Goal: Book appointment/travel/reservation

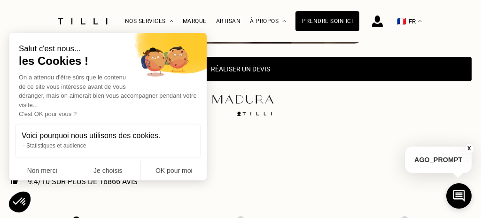
scroll to position [440, 0]
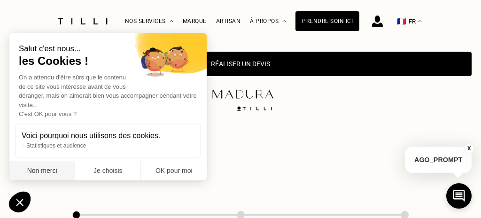
click at [52, 174] on button "Non merci" at bounding box center [42, 171] width 66 height 20
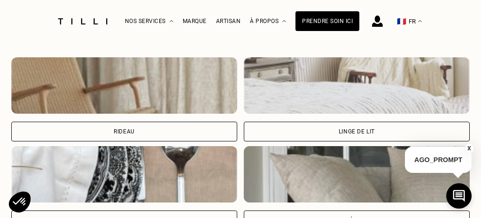
scroll to position [724, 0]
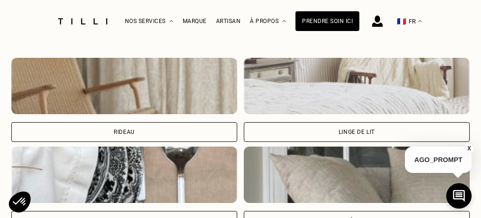
click at [126, 127] on div "Rideau" at bounding box center [124, 132] width 226 height 20
select select "FR"
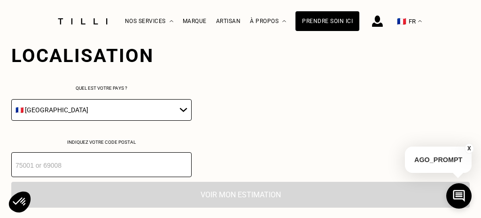
scroll to position [937, 0]
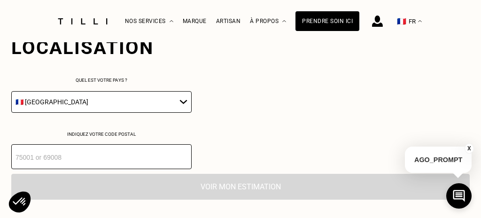
click at [131, 153] on input "number" at bounding box center [101, 156] width 180 height 25
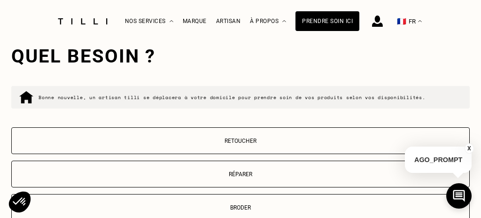
scroll to position [1089, 0]
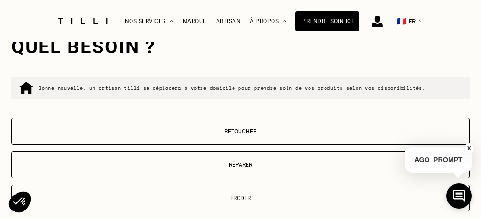
type input "75015"
click at [242, 134] on p "Retoucher" at bounding box center [240, 131] width 448 height 7
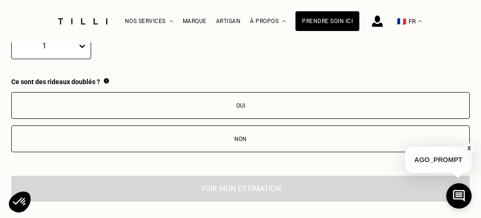
scroll to position [1369, 0]
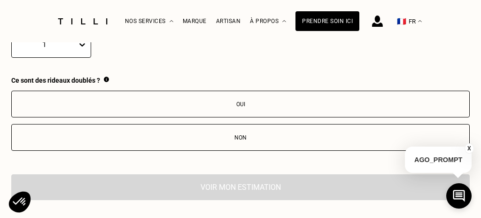
click at [236, 138] on div "Non" at bounding box center [240, 137] width 448 height 7
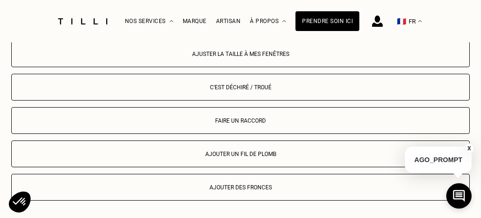
scroll to position [1522, 0]
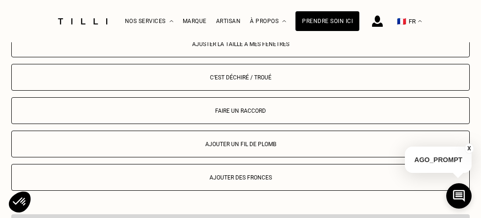
click at [241, 47] on div "Ajuster la taille à mes fenêtres" at bounding box center [240, 44] width 448 height 7
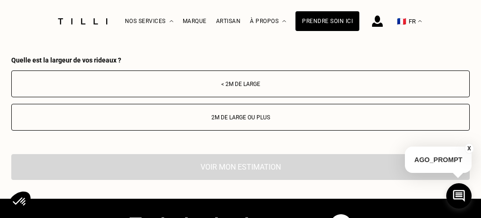
scroll to position [1675, 0]
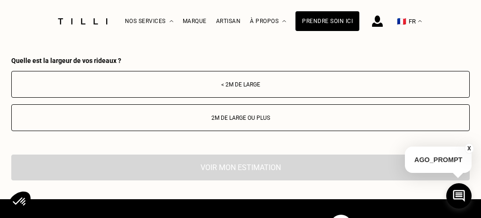
click at [242, 119] on div "2m de large ou plus" at bounding box center [240, 118] width 448 height 7
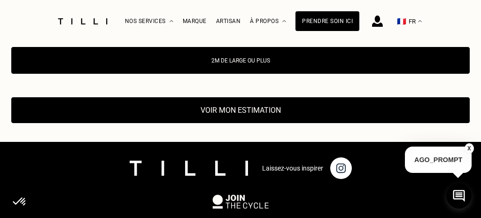
scroll to position [1736, 0]
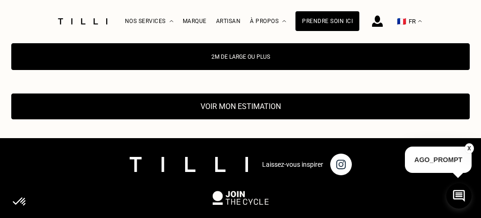
click at [251, 105] on button "Voir mon estimation" at bounding box center [240, 106] width 459 height 26
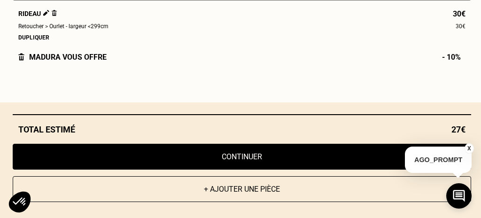
scroll to position [1791, 0]
click at [244, 157] on button "Continuer" at bounding box center [242, 157] width 459 height 26
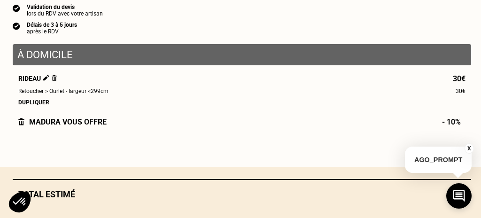
scroll to position [1092, 0]
select select "FR"
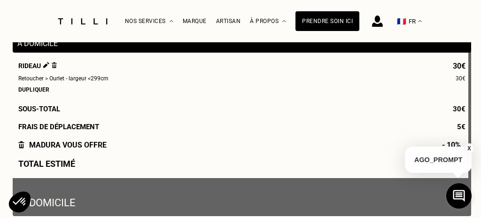
scroll to position [114, 0]
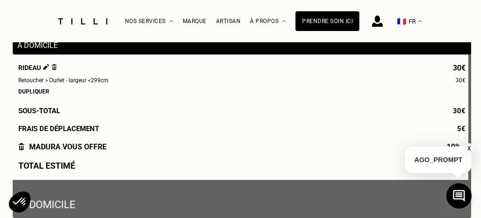
click at [34, 91] on div "Dupliquer" at bounding box center [241, 91] width 447 height 7
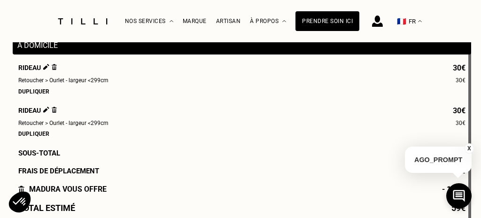
click at [34, 91] on div "Dupliquer" at bounding box center [241, 91] width 447 height 7
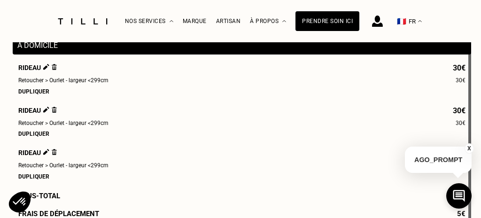
click at [34, 91] on div "Dupliquer" at bounding box center [241, 91] width 447 height 7
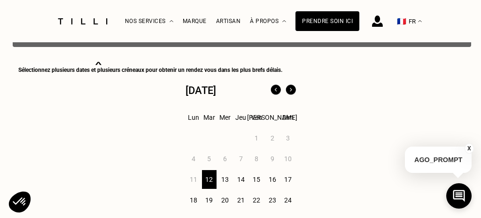
scroll to position [420, 0]
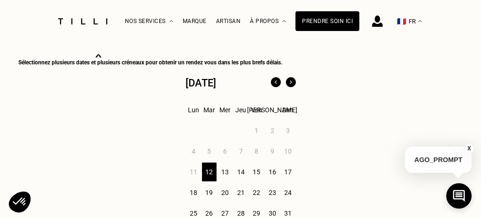
click at [208, 171] on div "12" at bounding box center [209, 172] width 15 height 19
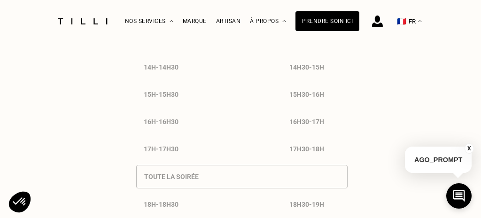
scroll to position [920, 0]
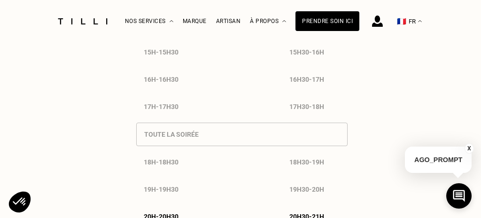
click at [174, 136] on div "Toute la soirée 18h - 18h30 18h30 - 19h 19h - 19h30 19h30 - 20h 20h - 20h30 20h…" at bounding box center [241, 186] width 211 height 137
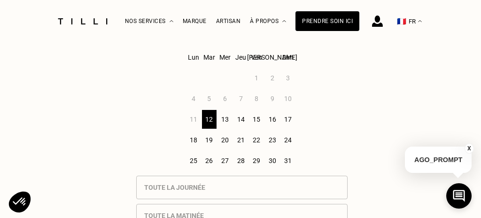
scroll to position [483, 0]
click at [223, 117] on div "13" at bounding box center [225, 118] width 15 height 19
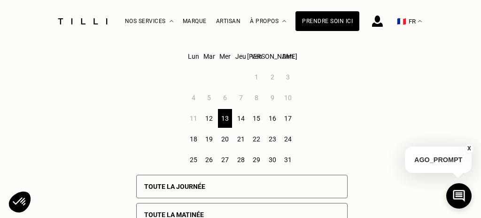
click at [210, 117] on div "12" at bounding box center [209, 118] width 15 height 19
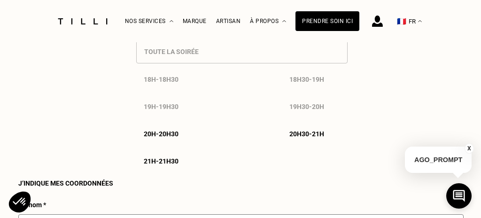
scroll to position [998, 0]
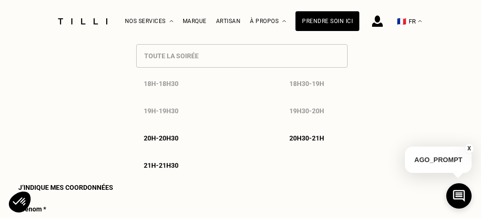
click at [152, 139] on p "20h - 20h30" at bounding box center [161, 138] width 35 height 8
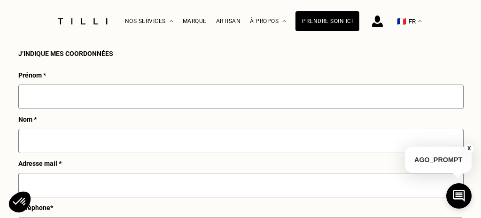
scroll to position [1145, 0]
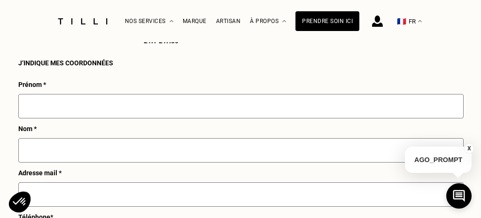
click at [98, 114] on input "text" at bounding box center [240, 106] width 445 height 24
type input "[PERSON_NAME]"
type input "Hermo"
click at [218, 56] on div "J‘indique mes coordonnées" at bounding box center [241, 59] width 447 height 15
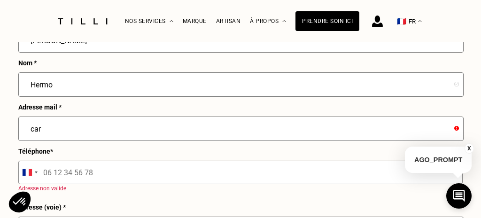
scroll to position [1213, 0]
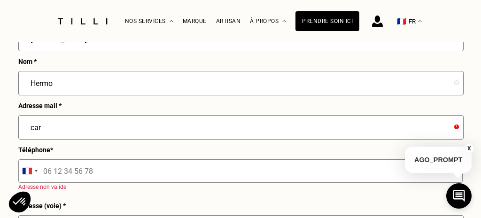
click at [111, 129] on input "car" at bounding box center [240, 127] width 445 height 24
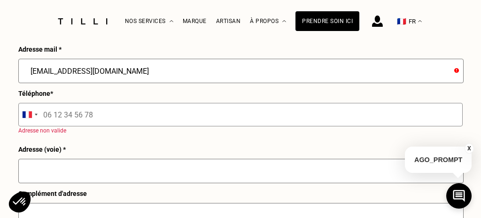
scroll to position [1273, 0]
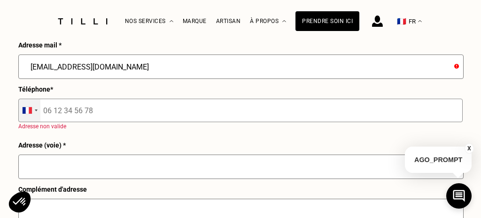
type input "[EMAIL_ADDRESS][DOMAIN_NAME]"
click at [36, 111] on div "Selected country" at bounding box center [36, 110] width 3 height 2
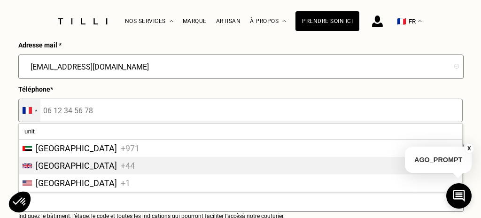
type input "unit"
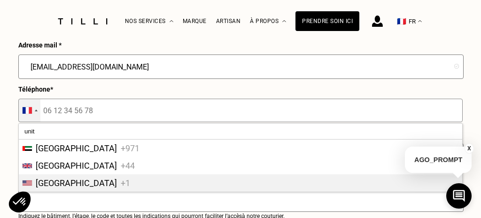
click at [53, 183] on span "[GEOGRAPHIC_DATA]" at bounding box center [76, 183] width 81 height 10
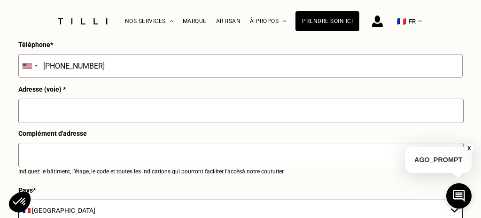
scroll to position [1318, 0]
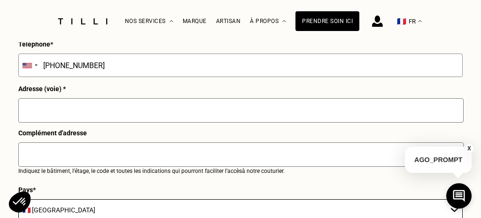
type input "[PHONE_NUMBER]"
click at [114, 115] on input "text" at bounding box center [240, 110] width 445 height 24
type input "[STREET_ADDRESS]"
type input "[GEOGRAPHIC_DATA]"
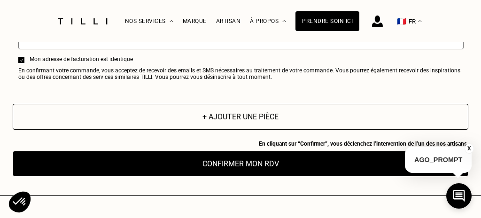
scroll to position [1581, 0]
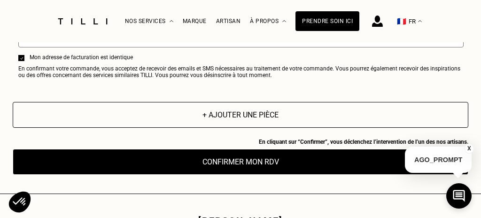
type input "[STREET_ADDRESS]"
click at [230, 162] on button "Confirmer mon RDV" at bounding box center [241, 162] width 456 height 26
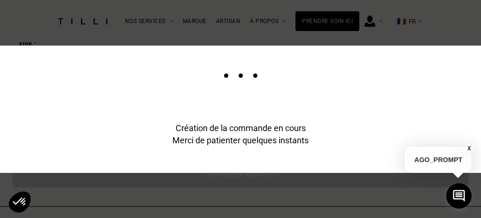
scroll to position [1611, 0]
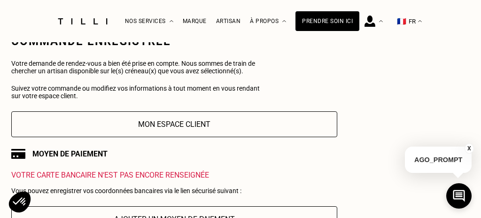
scroll to position [88, 0]
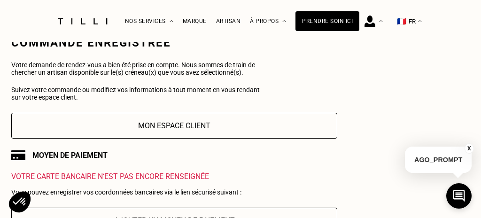
click at [184, 128] on button "Mon espace client" at bounding box center [174, 126] width 326 height 26
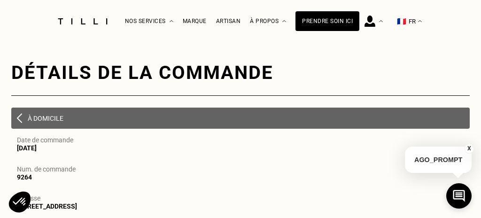
scroll to position [11, 0]
